Goal: Information Seeking & Learning: Understand process/instructions

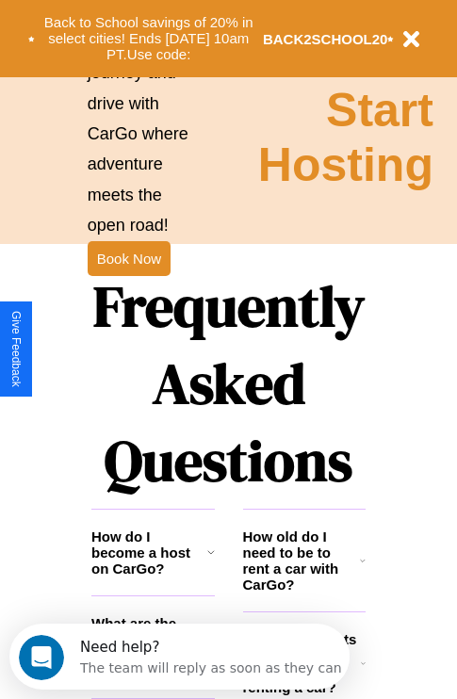
scroll to position [2282, 0]
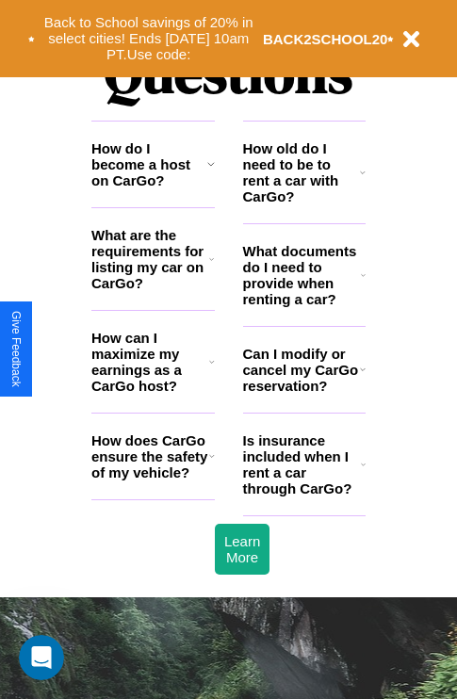
click at [303, 394] on h3 "Can I modify or cancel my CarGo reservation?" at bounding box center [301, 370] width 117 height 48
click at [362, 377] on icon at bounding box center [363, 369] width 6 height 15
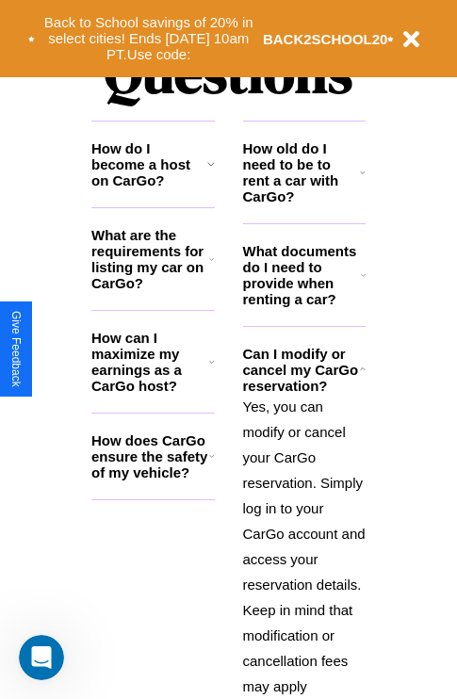
click at [210, 171] on icon at bounding box center [211, 163] width 8 height 15
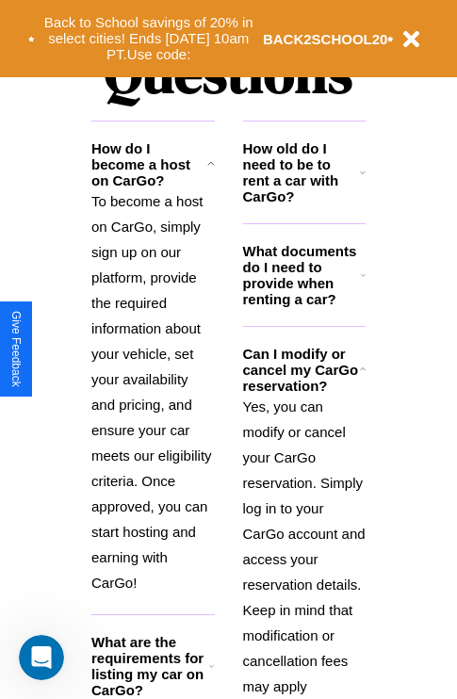
click at [303, 202] on h3 "How old do I need to be to rent a car with CarGo?" at bounding box center [302, 172] width 118 height 64
click at [211, 673] on icon at bounding box center [211, 665] width 5 height 15
